Goal: Communication & Community: Answer question/provide support

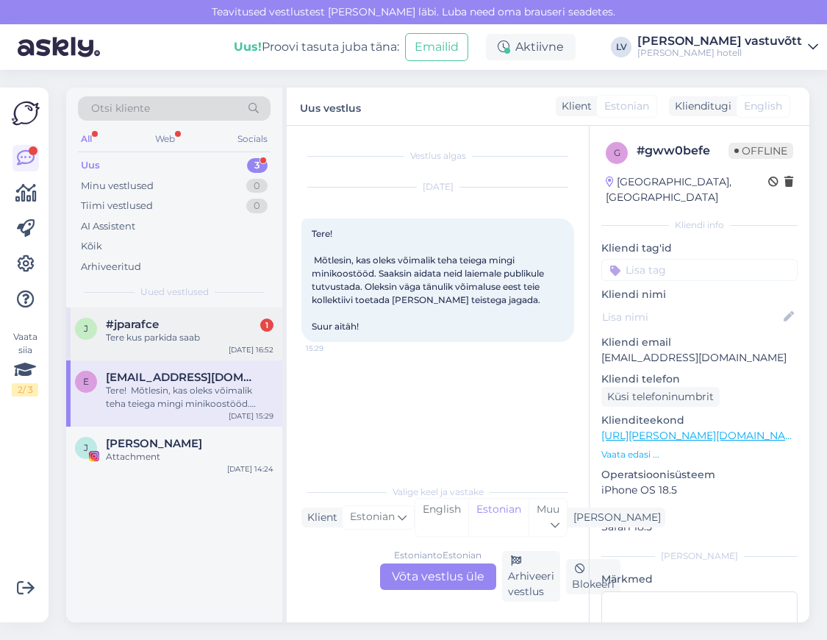
click at [159, 330] on span "#jparafce" at bounding box center [132, 324] width 53 height 13
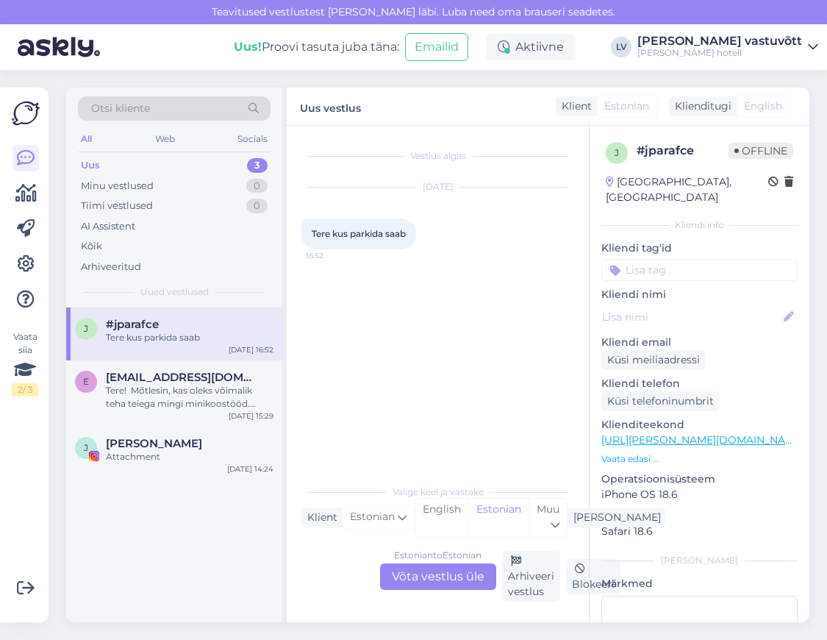
click at [440, 582] on div "Estonian to Estonian Võta vestlus üle" at bounding box center [438, 576] width 116 height 26
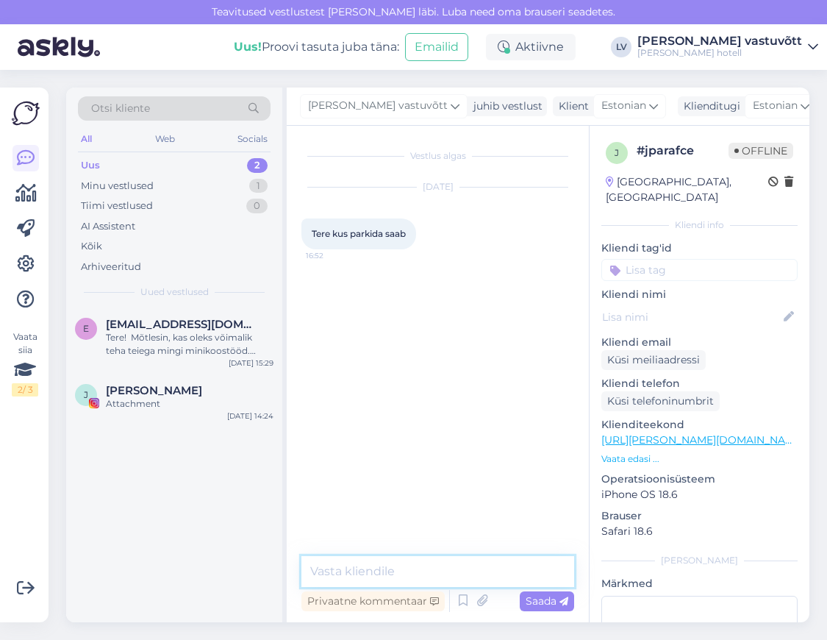
click at [356, 582] on textarea at bounding box center [437, 571] width 273 height 31
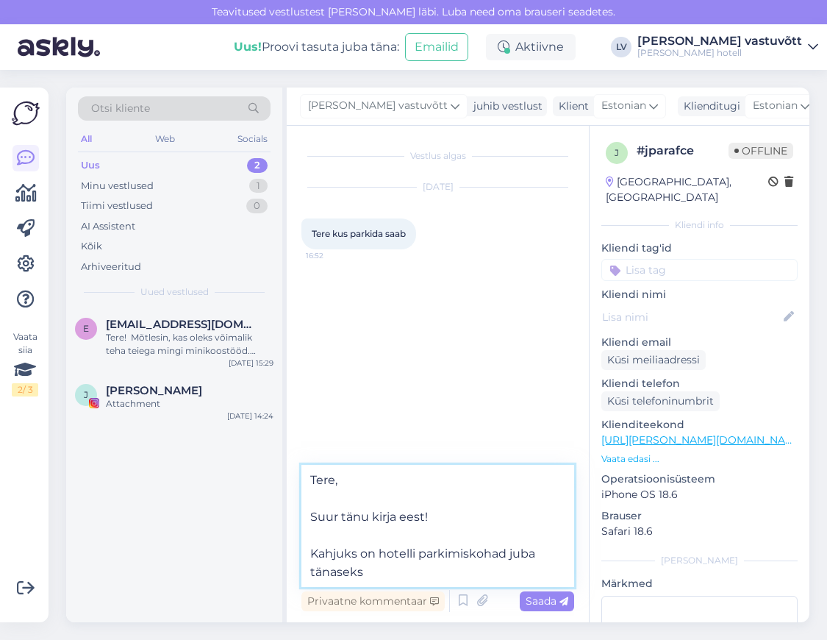
click at [381, 557] on textarea "Tere, Suur tänu kirja eest! Kahjuks on hotelli parkimiskohad juba tänaseks" at bounding box center [437, 526] width 273 height 122
click at [475, 568] on textarea "Tere, Suur tänu kirja eest! Kahjuks on kõik meie hotelli parkimiskohad juba tän…" at bounding box center [437, 526] width 273 height 122
click at [489, 568] on textarea "Tere, Suur tänu kirja eest! Kahjuks on kõik meie hotelli parkimiskohad juba tän…" at bounding box center [437, 526] width 273 height 122
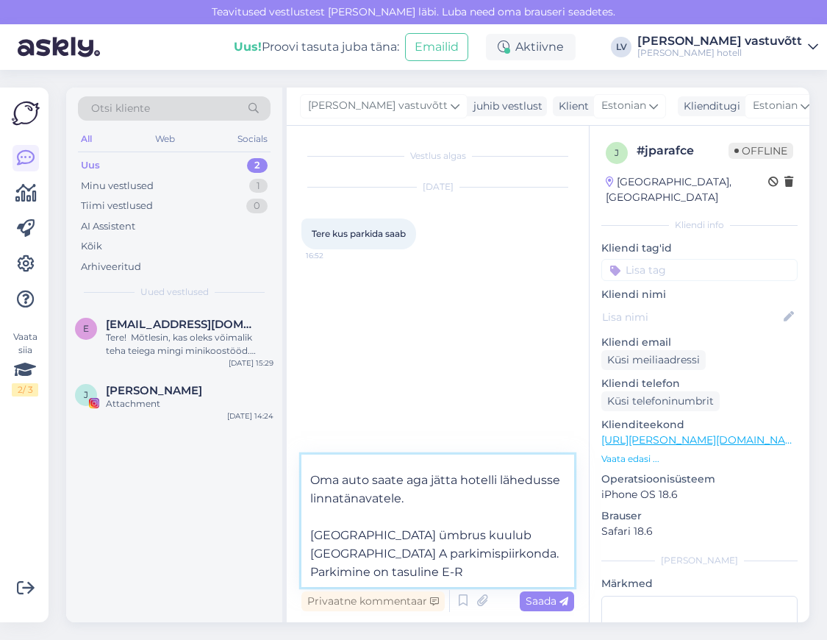
scroll to position [137, 0]
click at [468, 574] on textarea "Tere, Suur tänu kirja eest! Kahjuks on kõik meie hotelli parkimiskohad juba tän…" at bounding box center [437, 520] width 273 height 132
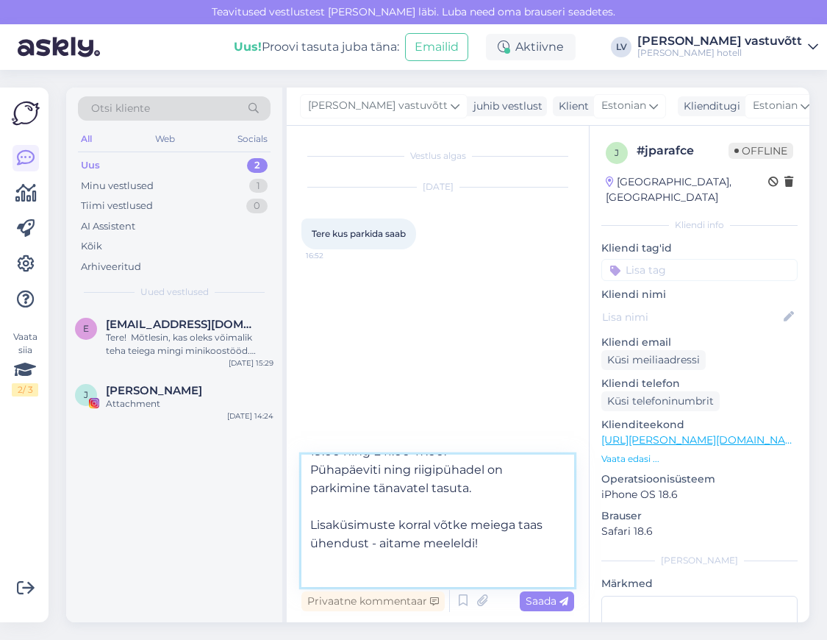
scroll to position [184, 0]
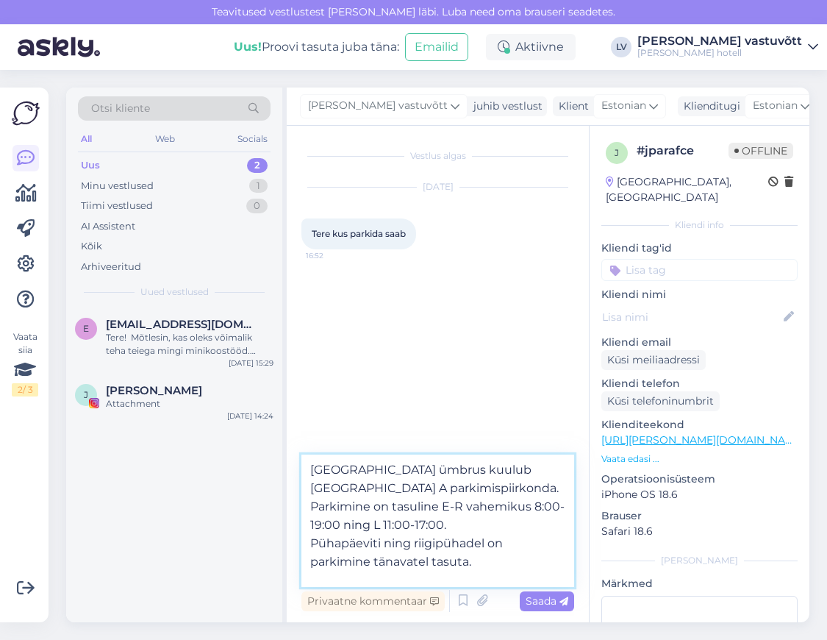
click at [501, 548] on textarea "Tere, Suur tänu kirja eest! Kahjuks on kõik meie hotelli parkimiskohad juba tän…" at bounding box center [437, 520] width 273 height 132
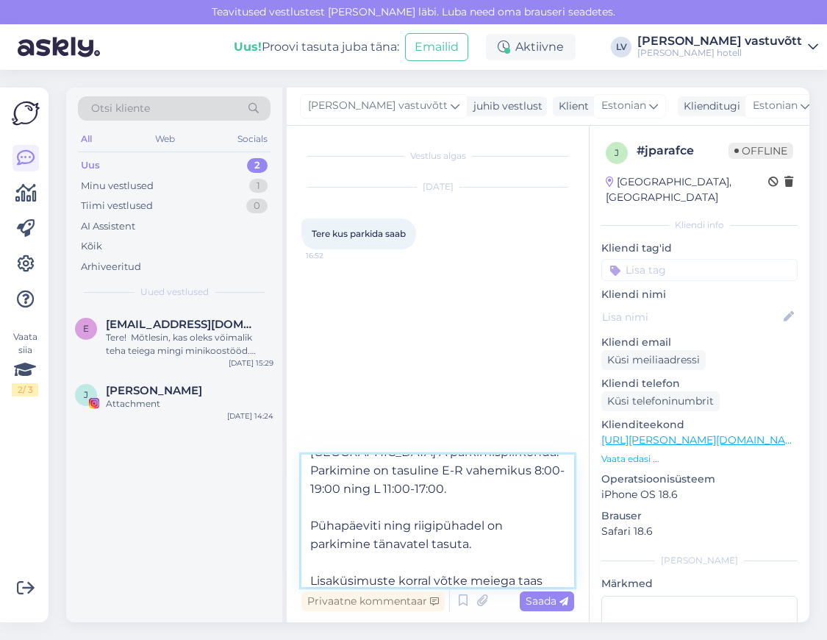
scroll to position [210, 0]
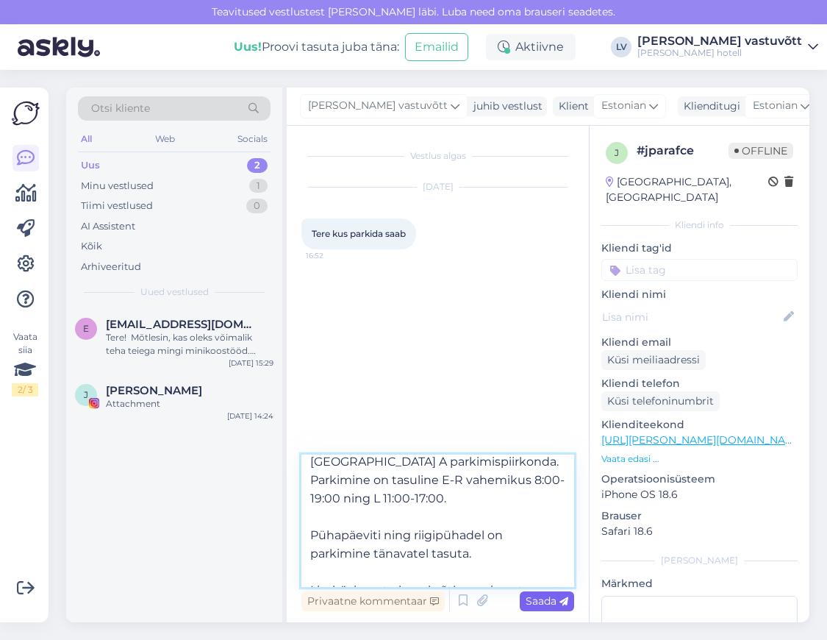
type textarea "Tere, Suur tänu kirja eest! Kahjuks on kõik meie hotelli parkimiskohad juba tän…"
click at [529, 604] on span "Saada" at bounding box center [547, 600] width 43 height 13
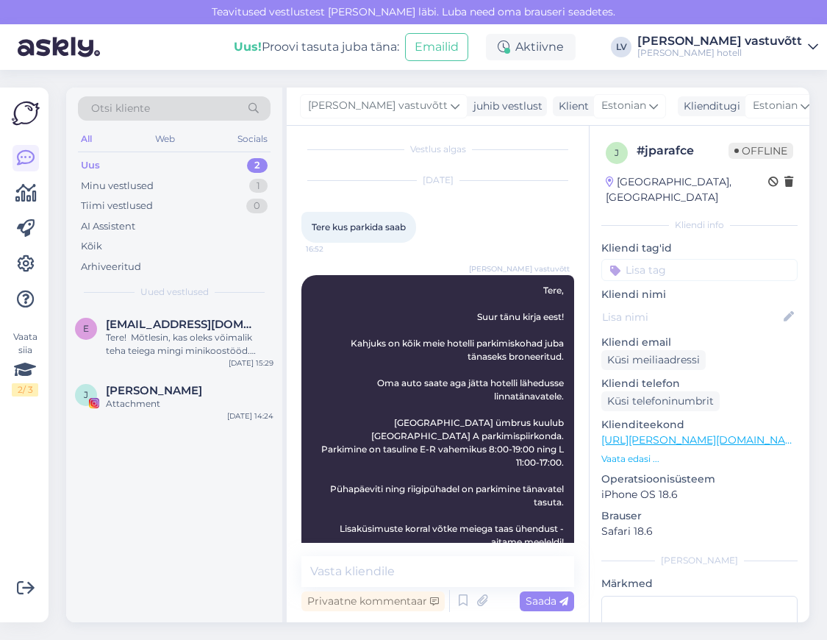
scroll to position [0, 0]
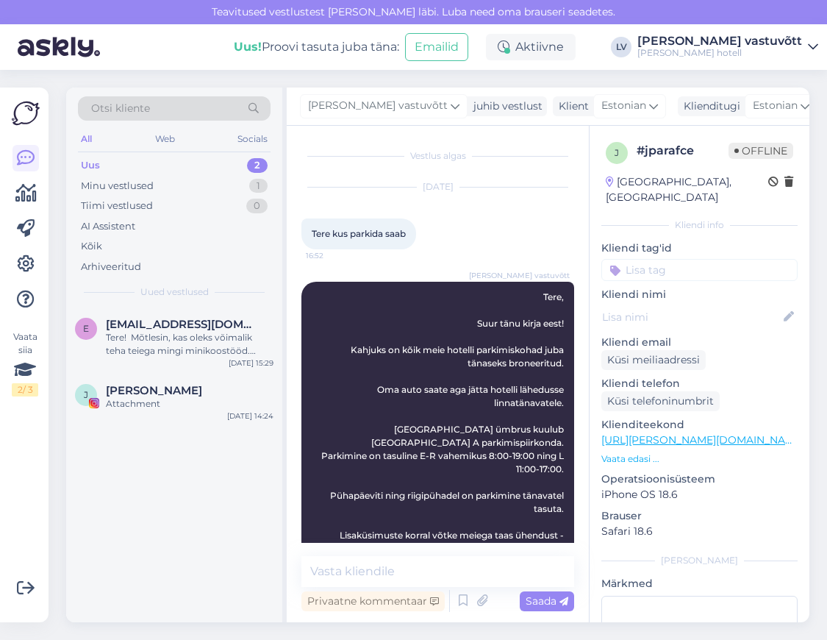
click at [182, 538] on div "e [EMAIL_ADDRESS][DOMAIN_NAME] Tere! Mõtlesin, kas oleks võimalik teha teiega m…" at bounding box center [174, 464] width 216 height 315
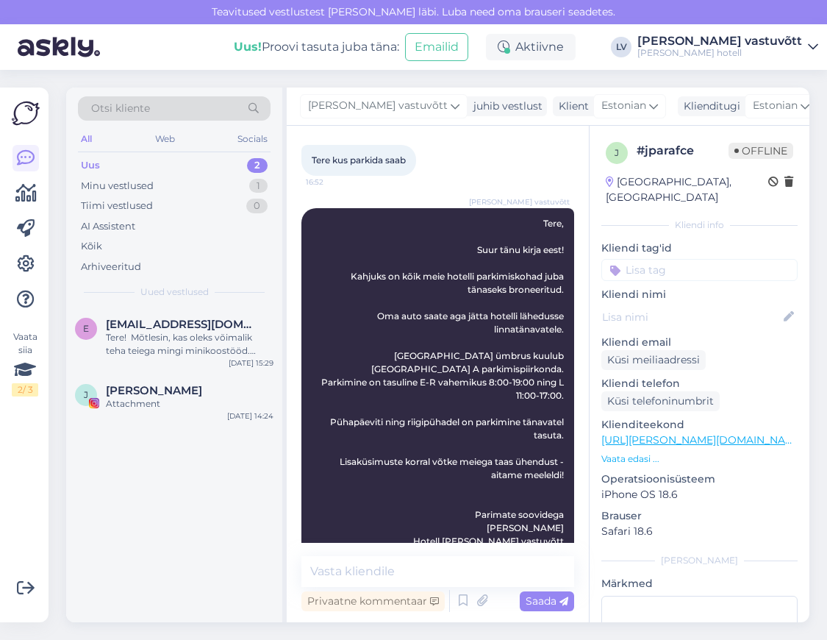
scroll to position [90, 0]
